Goal: Task Accomplishment & Management: Manage account settings

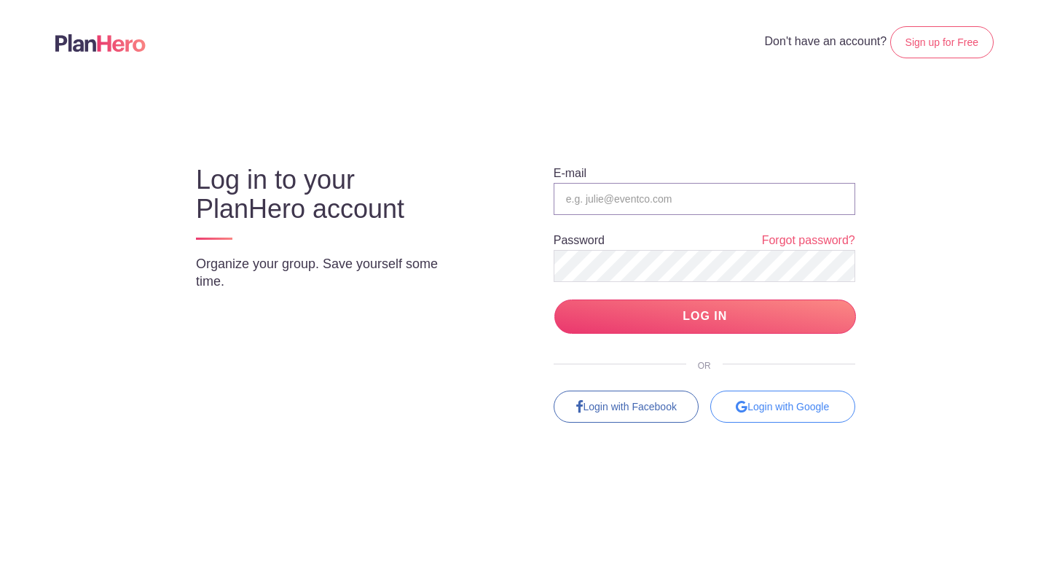
click at [619, 197] on input "email" at bounding box center [705, 199] width 302 height 32
type input "[PERSON_NAME][EMAIL_ADDRESS][DOMAIN_NAME]"
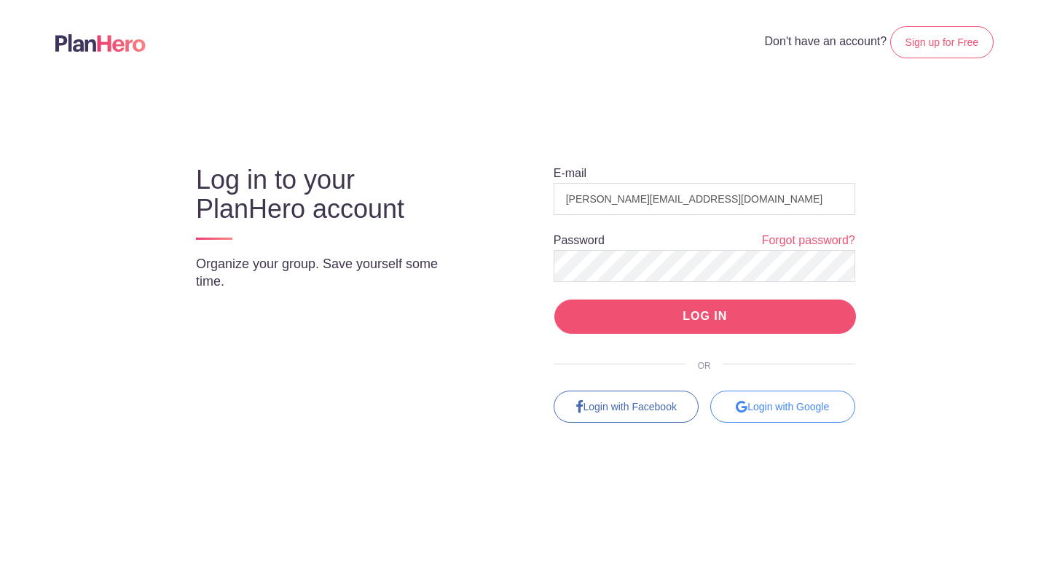
click at [666, 332] on input "LOG IN" at bounding box center [705, 316] width 302 height 34
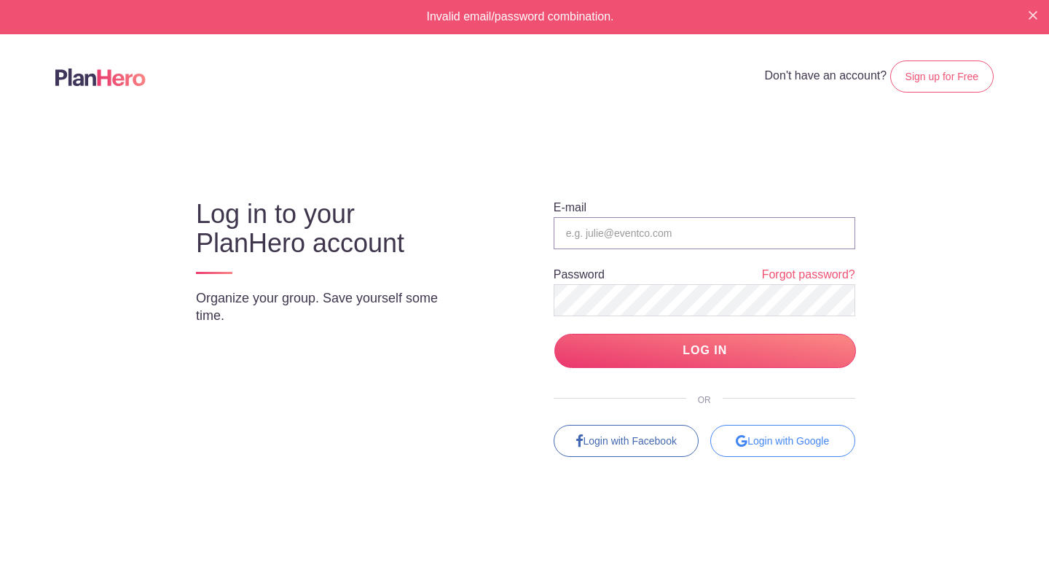
click at [669, 229] on input "email" at bounding box center [705, 233] width 302 height 32
type input "[PERSON_NAME][EMAIL_ADDRESS][DOMAIN_NAME]"
click at [534, 299] on div "E-mail germaine@stmarysardmore.org Password Forgot password? LOG IN OR Login wi…" at bounding box center [691, 314] width 385 height 283
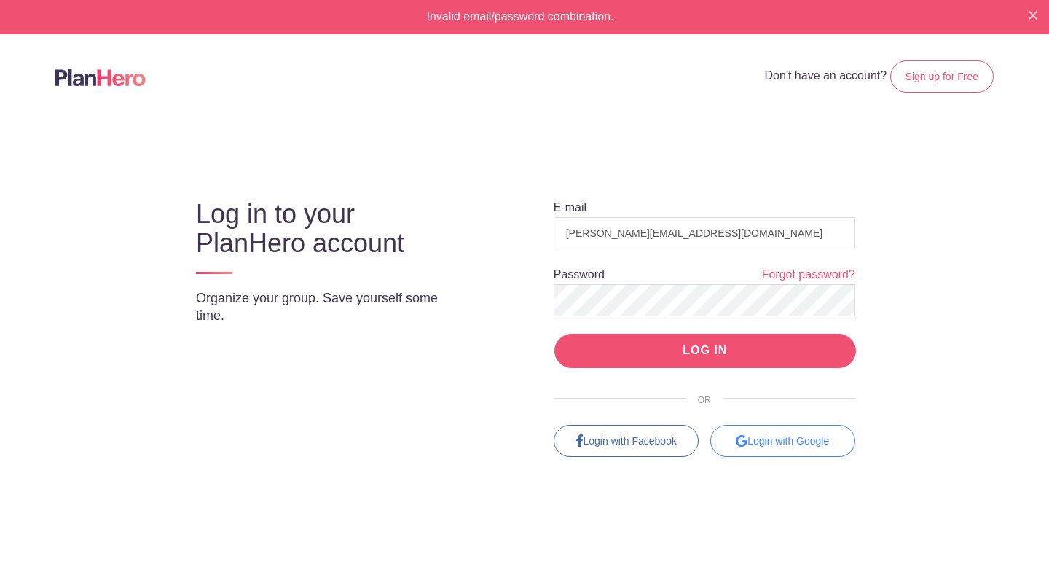
click at [708, 348] on input "LOG IN" at bounding box center [705, 351] width 302 height 34
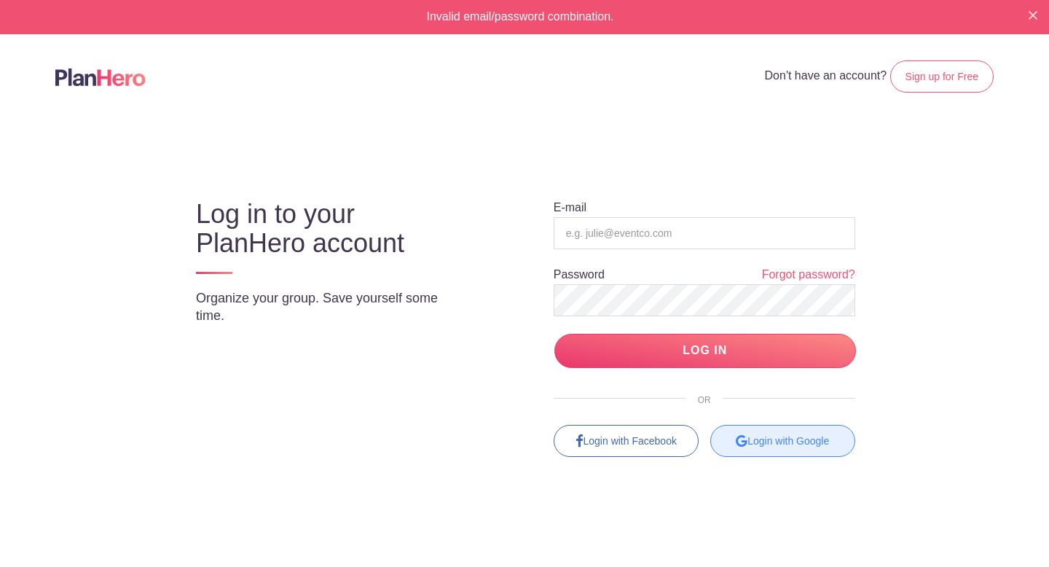
click at [813, 441] on div "Login with Google" at bounding box center [782, 441] width 145 height 32
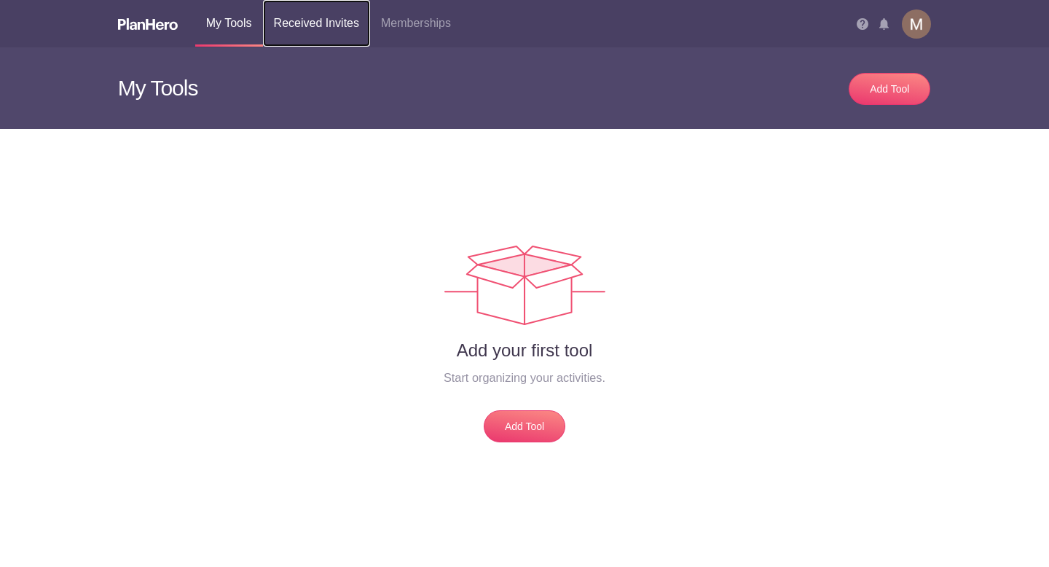
click at [306, 26] on link "Received Invites" at bounding box center [316, 23] width 107 height 47
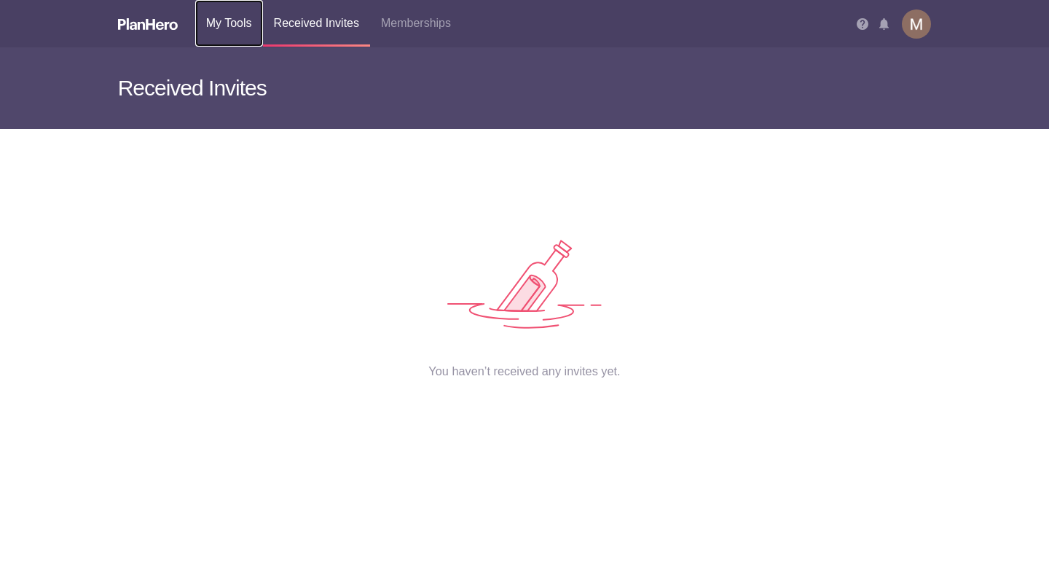
click at [230, 26] on link "My Tools" at bounding box center [229, 23] width 68 height 47
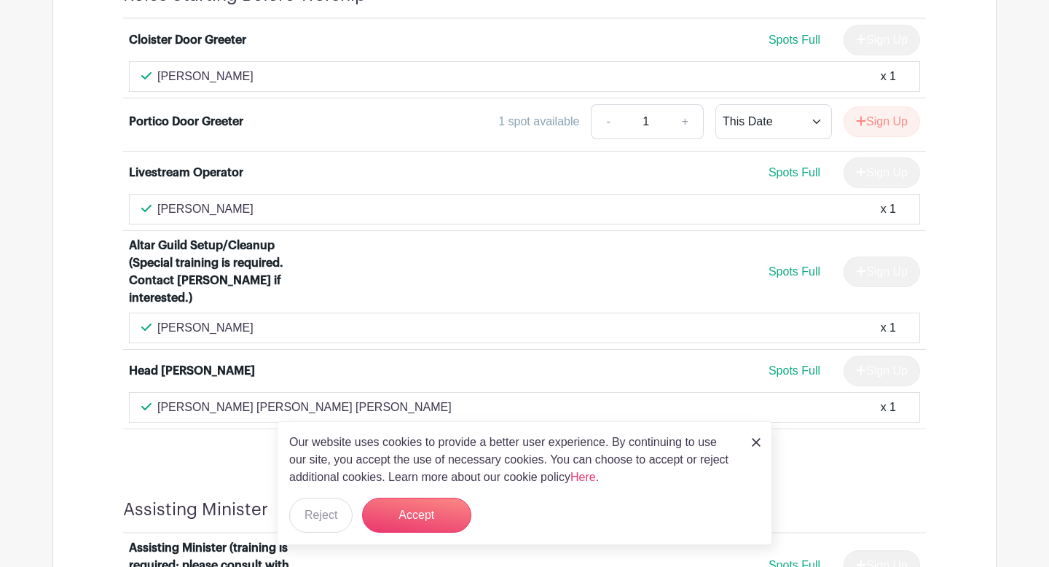
scroll to position [1113, 0]
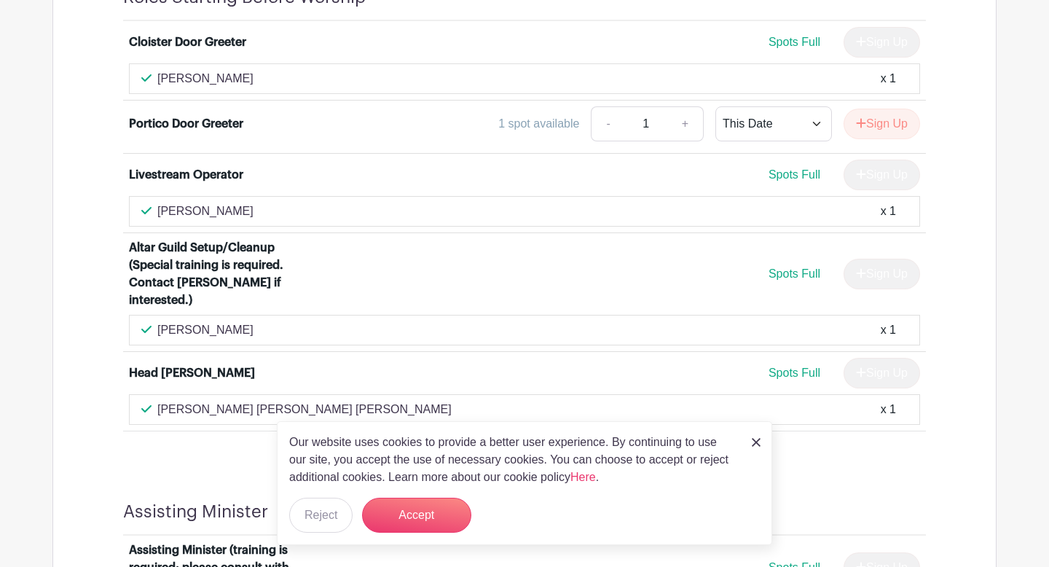
click at [759, 444] on img at bounding box center [756, 442] width 9 height 9
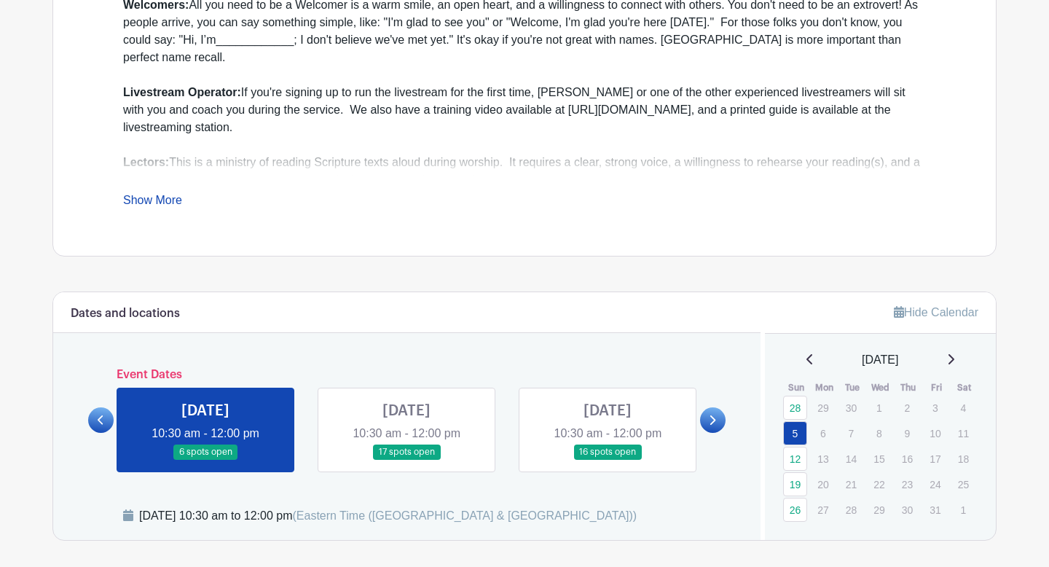
scroll to position [519, 0]
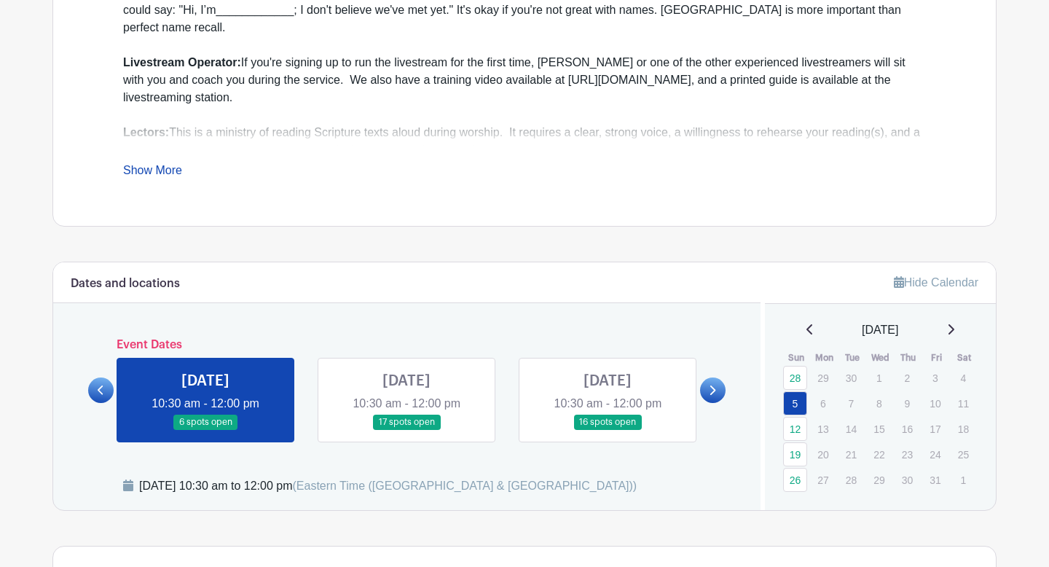
click at [407, 430] on link at bounding box center [407, 430] width 0 height 0
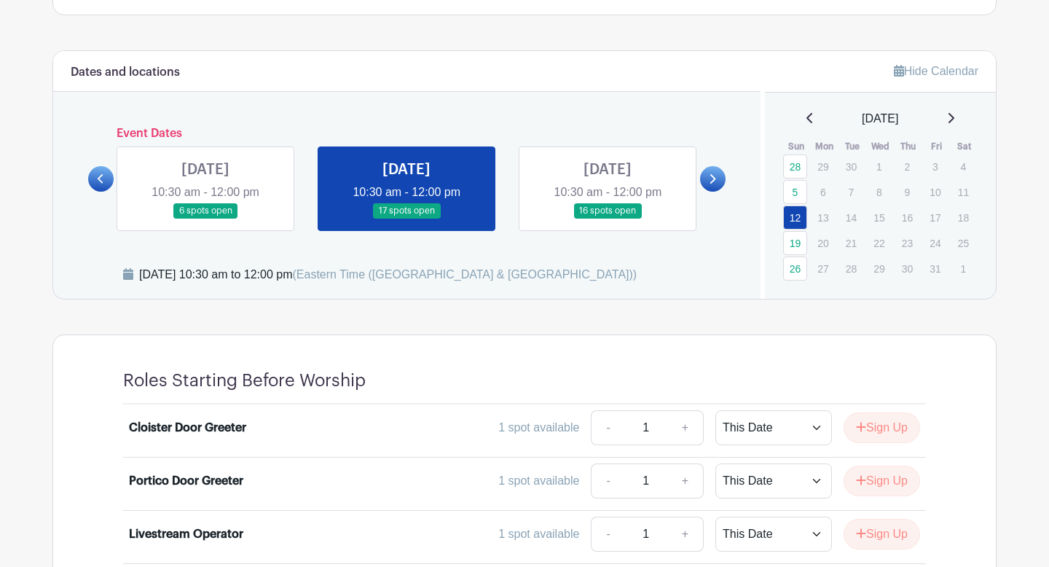
scroll to position [714, 0]
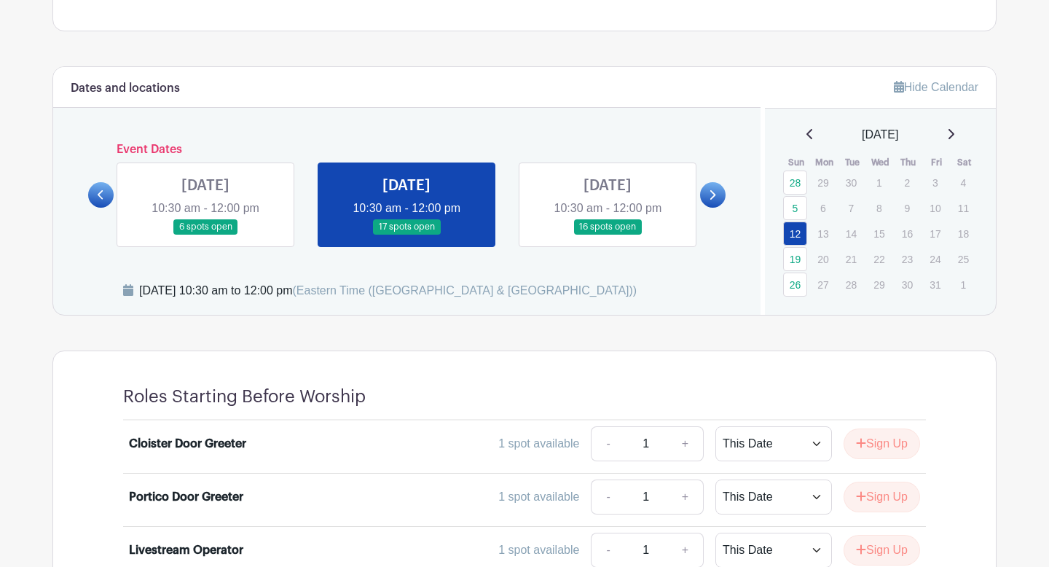
click at [608, 235] on link at bounding box center [608, 235] width 0 height 0
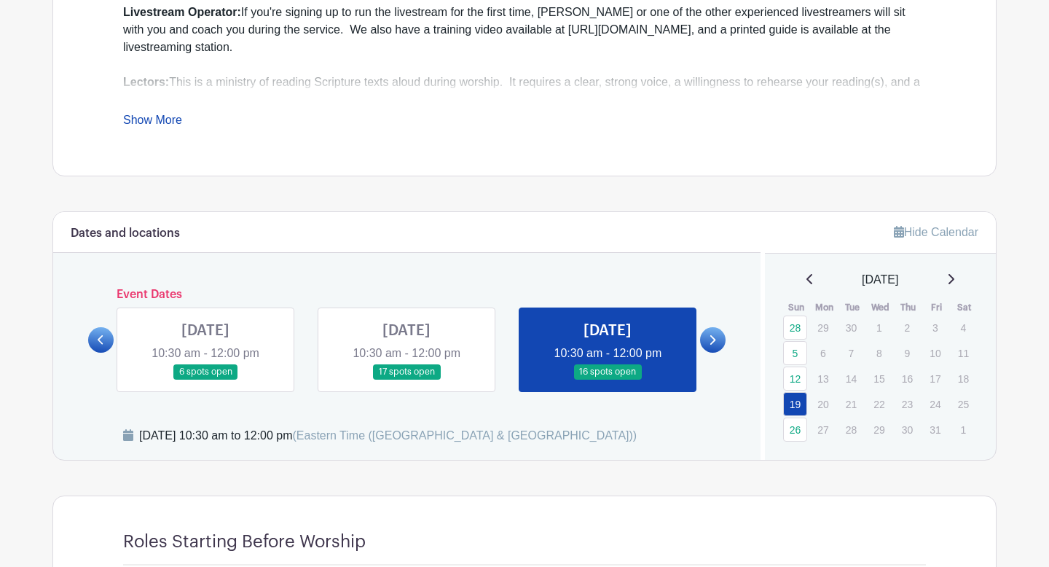
scroll to position [605, 0]
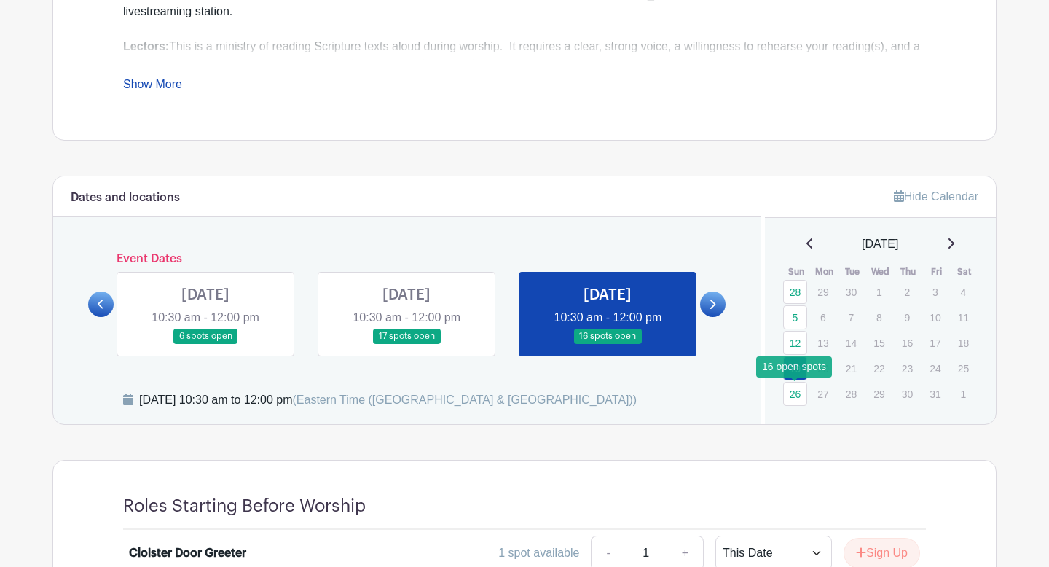
click at [791, 395] on link "26" at bounding box center [795, 394] width 24 height 24
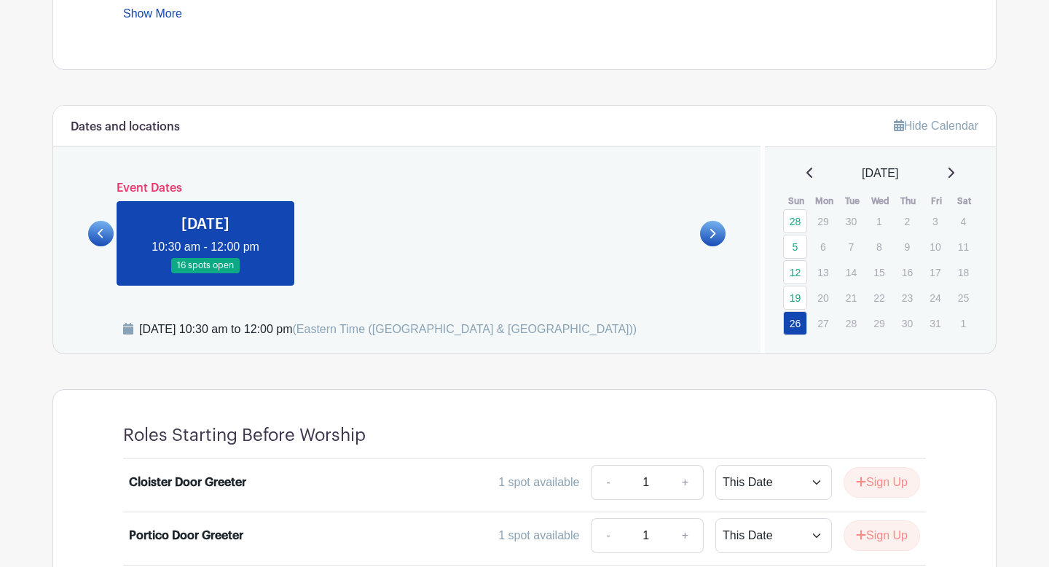
scroll to position [638, 0]
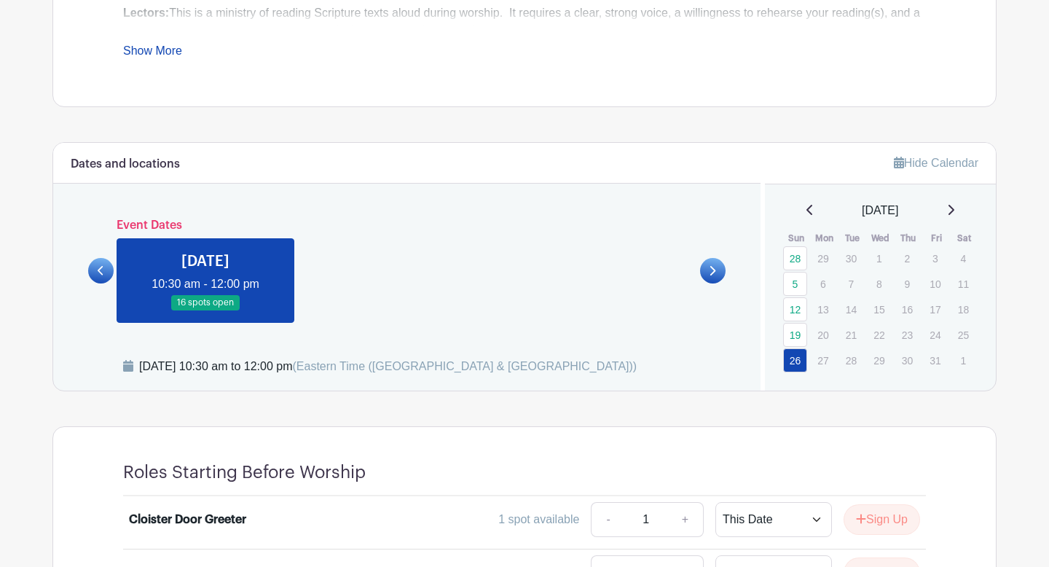
click at [95, 277] on link at bounding box center [101, 271] width 26 height 26
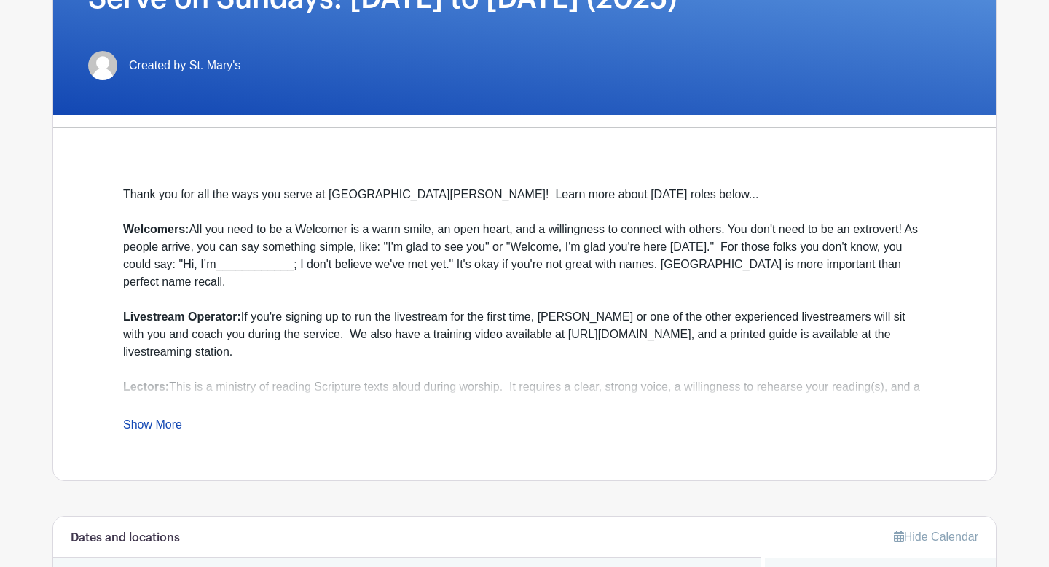
scroll to position [190, 0]
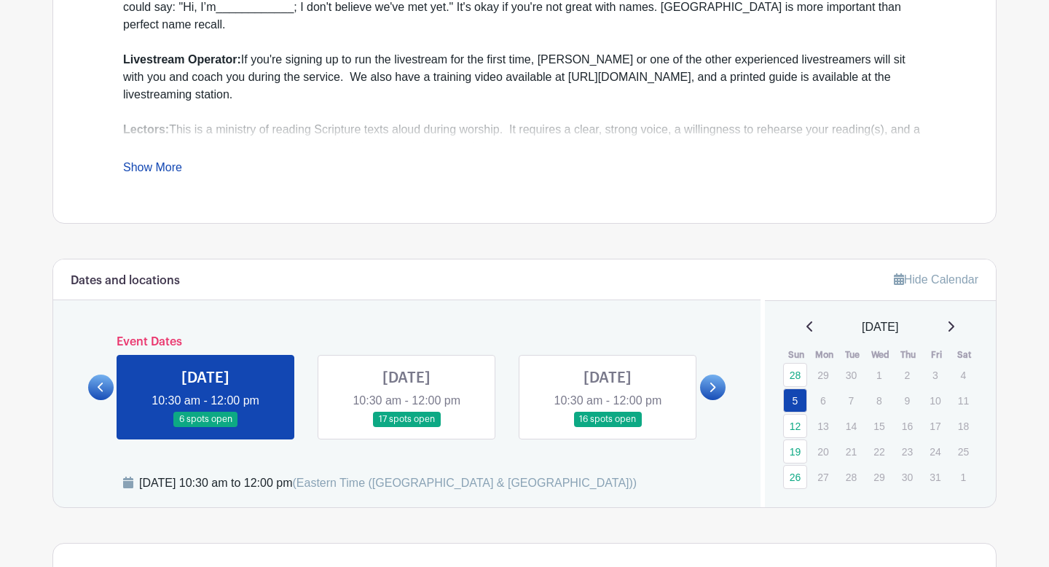
scroll to position [519, 0]
